Goal: Transaction & Acquisition: Purchase product/service

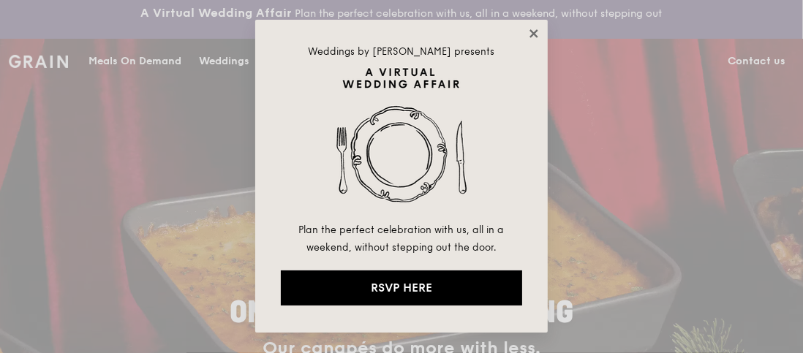
click at [534, 29] on icon at bounding box center [533, 33] width 13 height 13
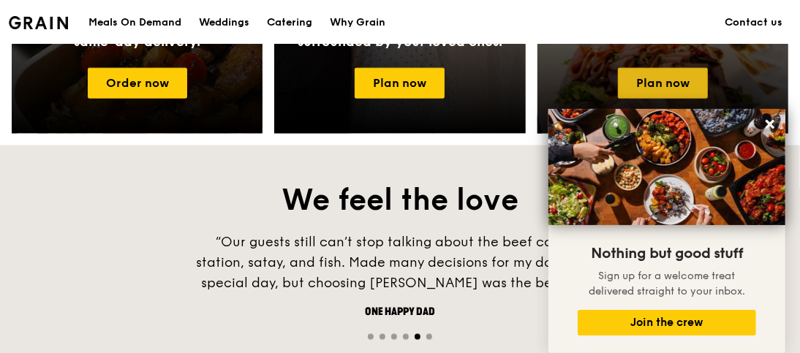
scroll to position [926, 0]
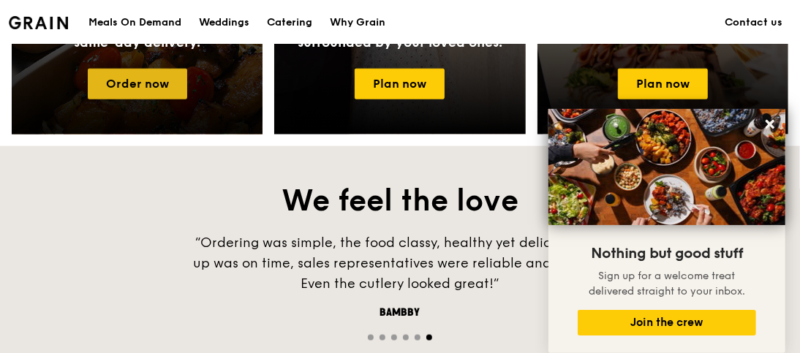
click at [149, 80] on link "Order now" at bounding box center [137, 84] width 99 height 31
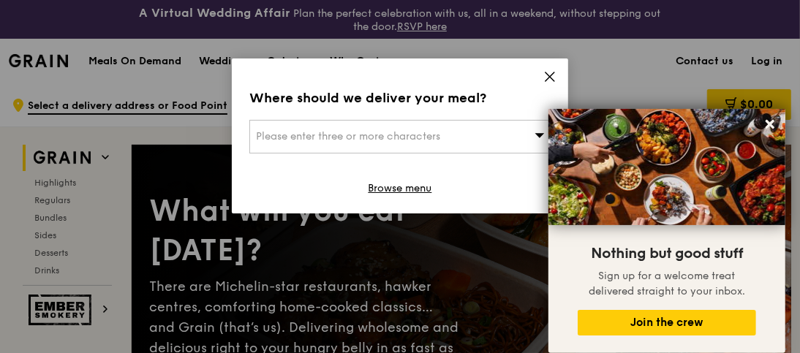
click at [551, 74] on icon at bounding box center [549, 76] width 13 height 13
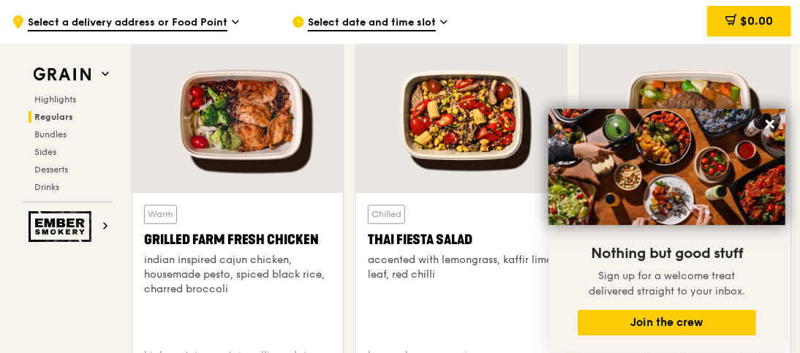
scroll to position [1703, 0]
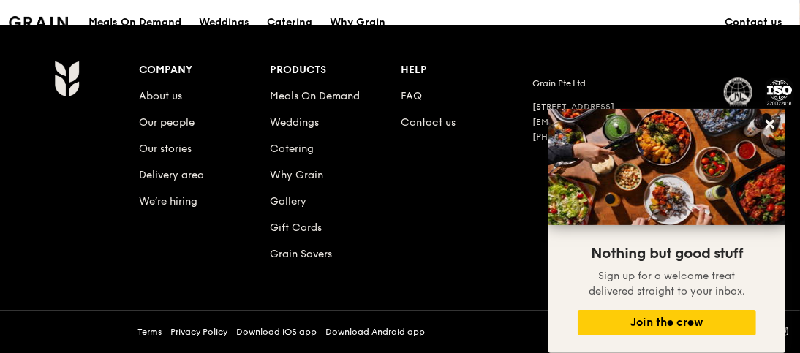
scroll to position [926, 0]
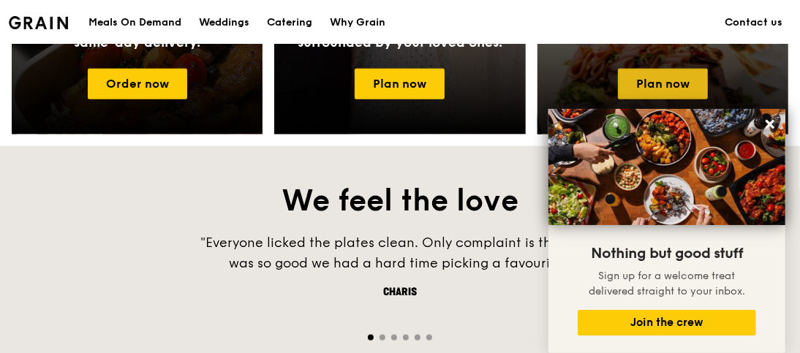
click at [673, 80] on link "Plan now" at bounding box center [663, 84] width 90 height 31
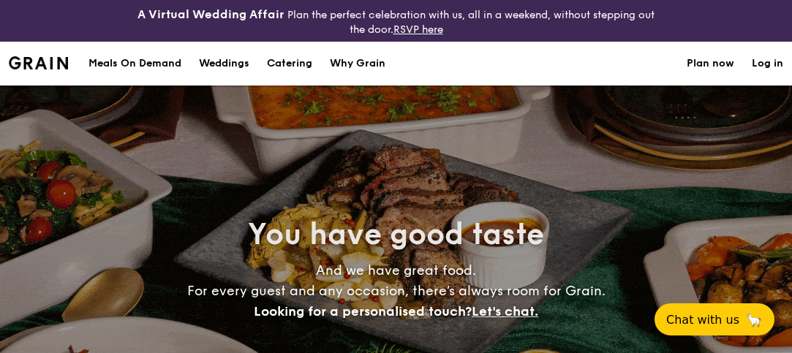
select select
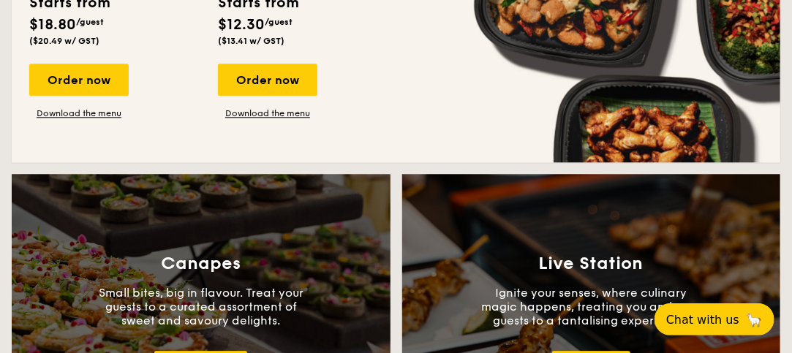
scroll to position [1177, 0]
